Goal: Task Accomplishment & Management: Manage account settings

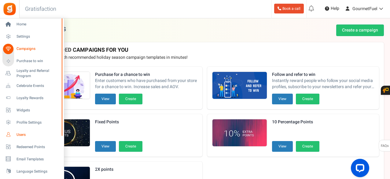
click at [18, 136] on span "Users" at bounding box center [38, 134] width 43 height 5
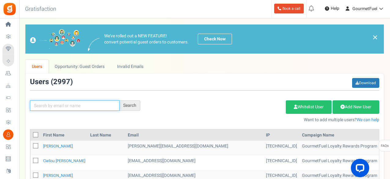
click at [80, 107] on input "text" at bounding box center [75, 105] width 90 height 10
paste input "[EMAIL_ADDRESS][DOMAIN_NAME]"
type input "[EMAIL_ADDRESS][DOMAIN_NAME]"
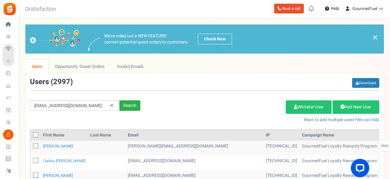
click at [125, 102] on div "Search" at bounding box center [130, 105] width 21 height 10
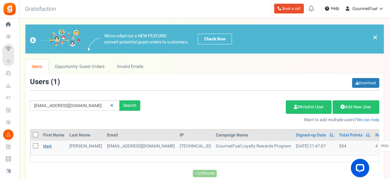
click at [46, 145] on link "Mark" at bounding box center [47, 146] width 9 height 6
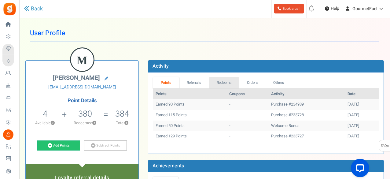
click at [226, 84] on link "Redeems" at bounding box center [224, 82] width 31 height 11
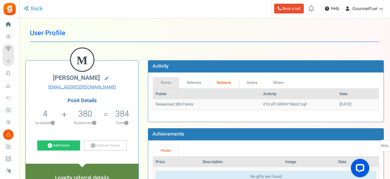
click at [168, 81] on link "Points" at bounding box center [166, 82] width 26 height 11
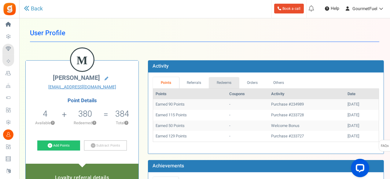
click at [232, 82] on link "Redeems" at bounding box center [224, 82] width 31 height 11
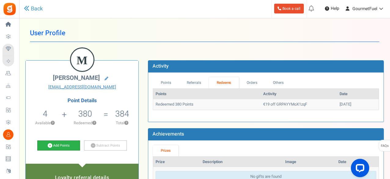
click at [59, 145] on link "Add Points" at bounding box center [58, 145] width 43 height 10
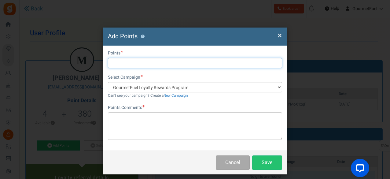
click at [123, 62] on input "text" at bounding box center [195, 63] width 174 height 10
type input "380"
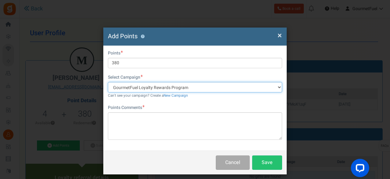
click at [153, 87] on select "GourmetFuel Loyalty Rewards Program FOLLOW AND REFER TO WIN!" at bounding box center [195, 87] width 174 height 10
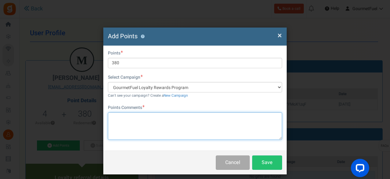
click at [138, 124] on textarea at bounding box center [195, 126] width 174 height 28
type textarea "added back - cancelled order"
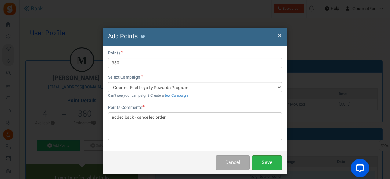
click at [270, 161] on button "Save" at bounding box center [267, 162] width 30 height 14
